Goal: Navigation & Orientation: Find specific page/section

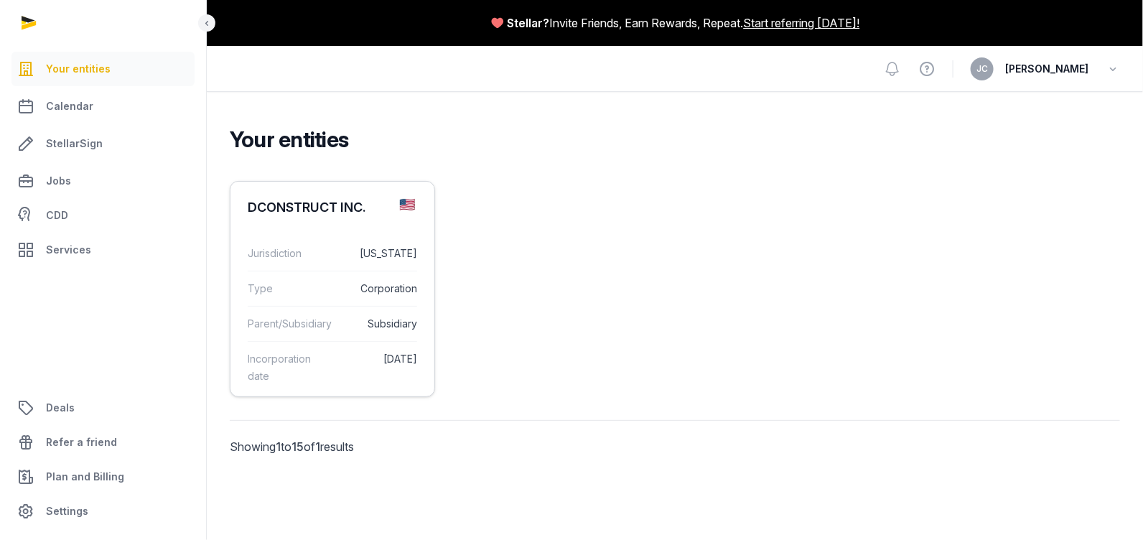
click at [304, 205] on div "DCONSTRUCT INC." at bounding box center [307, 207] width 118 height 17
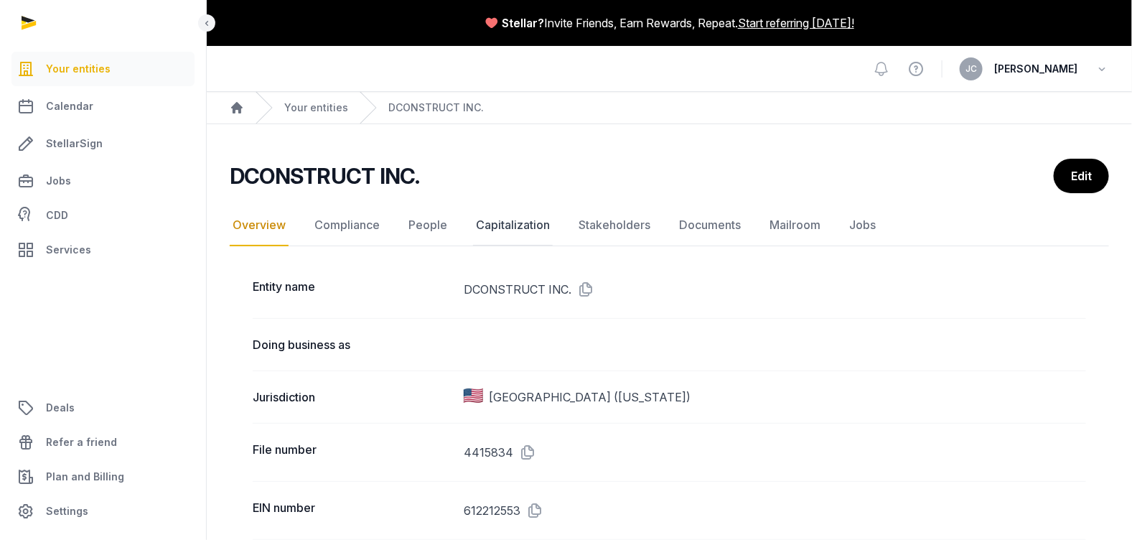
click at [531, 223] on link "Capitalization" at bounding box center [513, 226] width 80 height 42
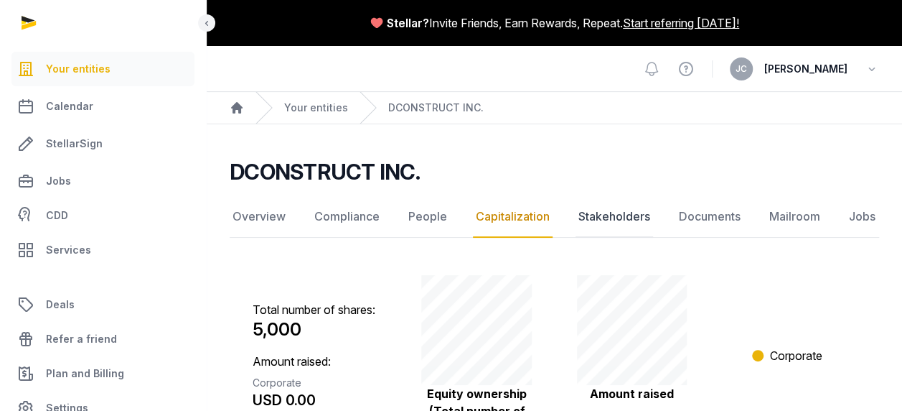
click at [600, 223] on link "Stakeholders" at bounding box center [615, 217] width 78 height 42
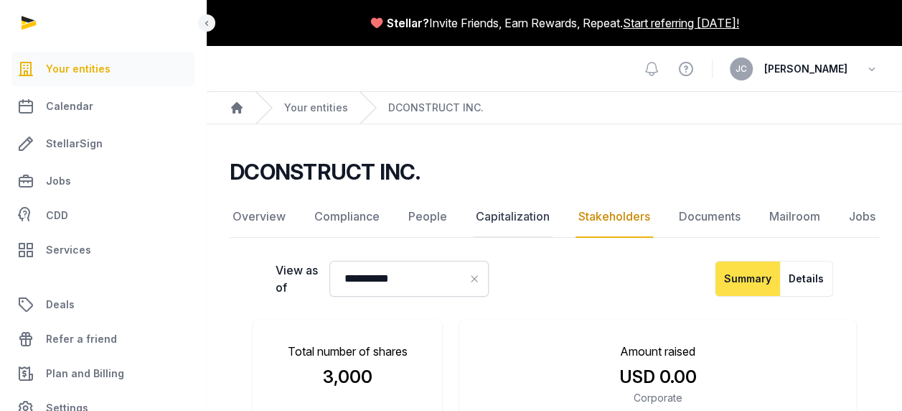
click at [538, 220] on link "Capitalization" at bounding box center [513, 217] width 80 height 42
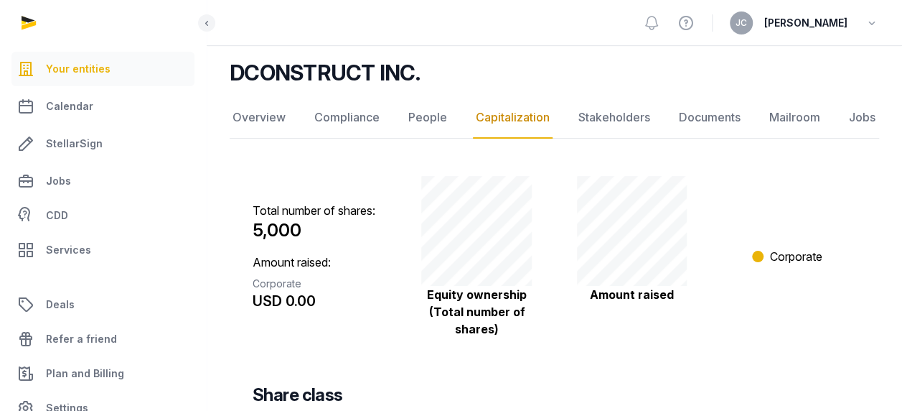
scroll to position [144, 0]
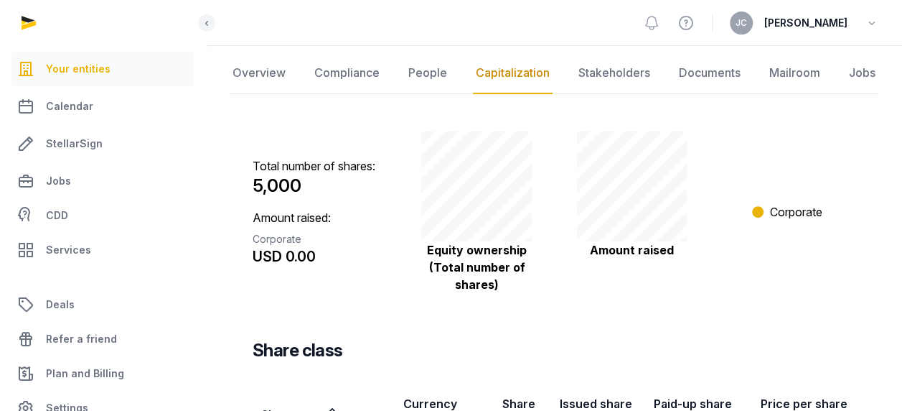
click at [464, 244] on p "Equity ownership (Total number of shares)" at bounding box center [476, 267] width 111 height 52
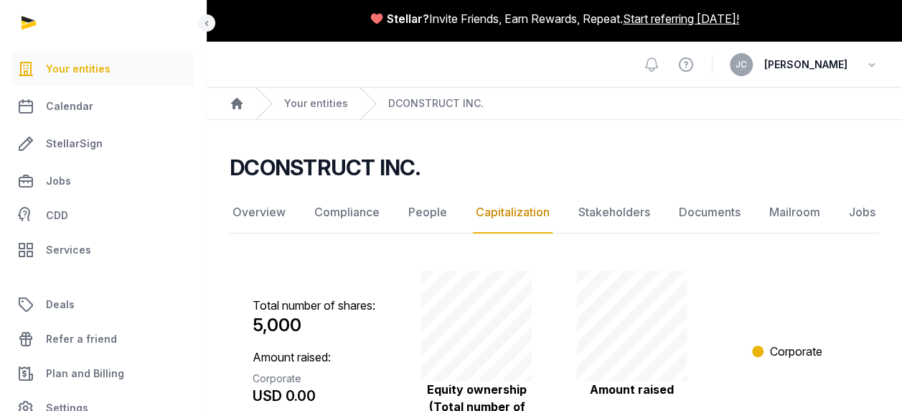
scroll to position [0, 0]
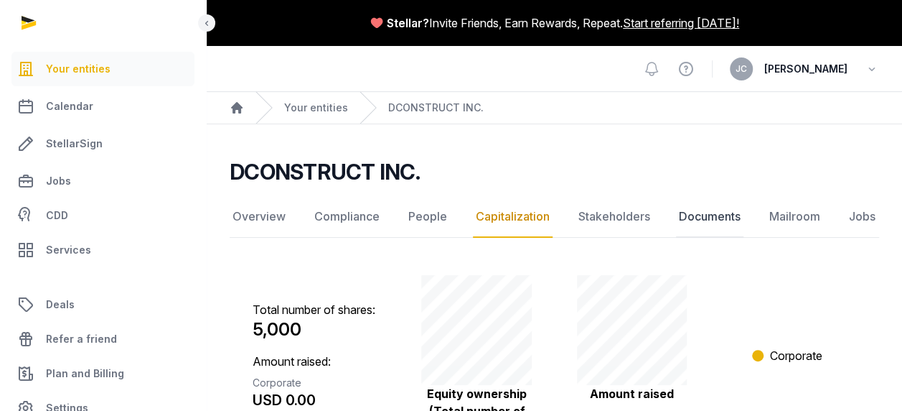
click at [719, 218] on link "Documents" at bounding box center [709, 217] width 67 height 42
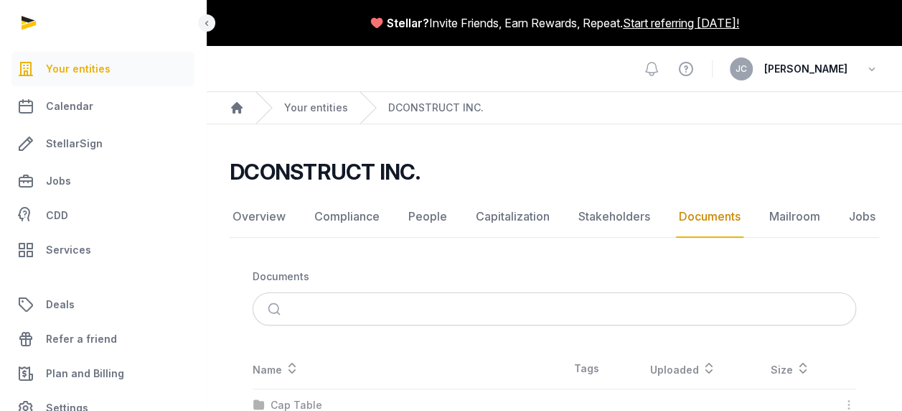
click at [616, 216] on link "Stakeholders" at bounding box center [615, 217] width 78 height 42
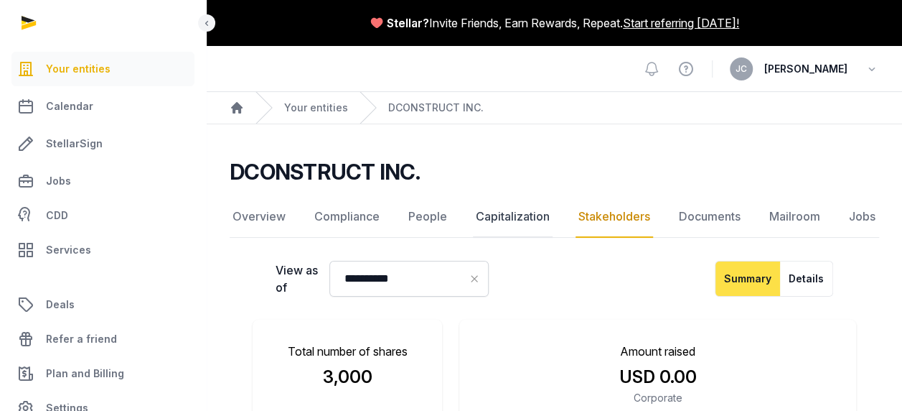
click at [527, 224] on link "Capitalization" at bounding box center [513, 217] width 80 height 42
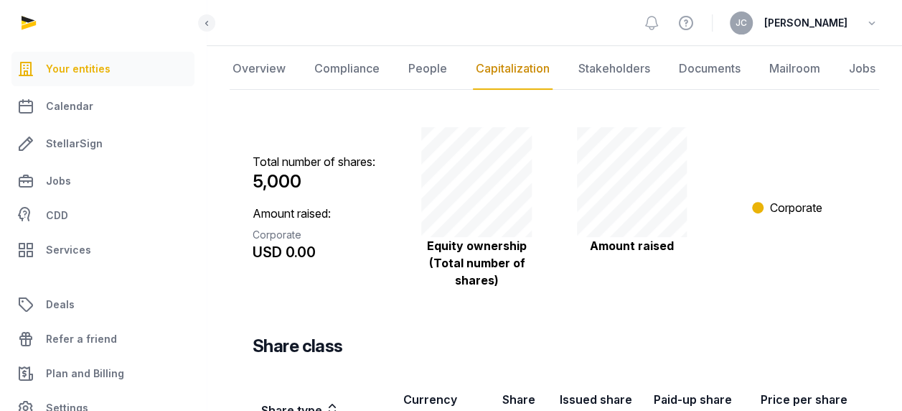
scroll to position [72, 0]
